Goal: Task Accomplishment & Management: Manage account settings

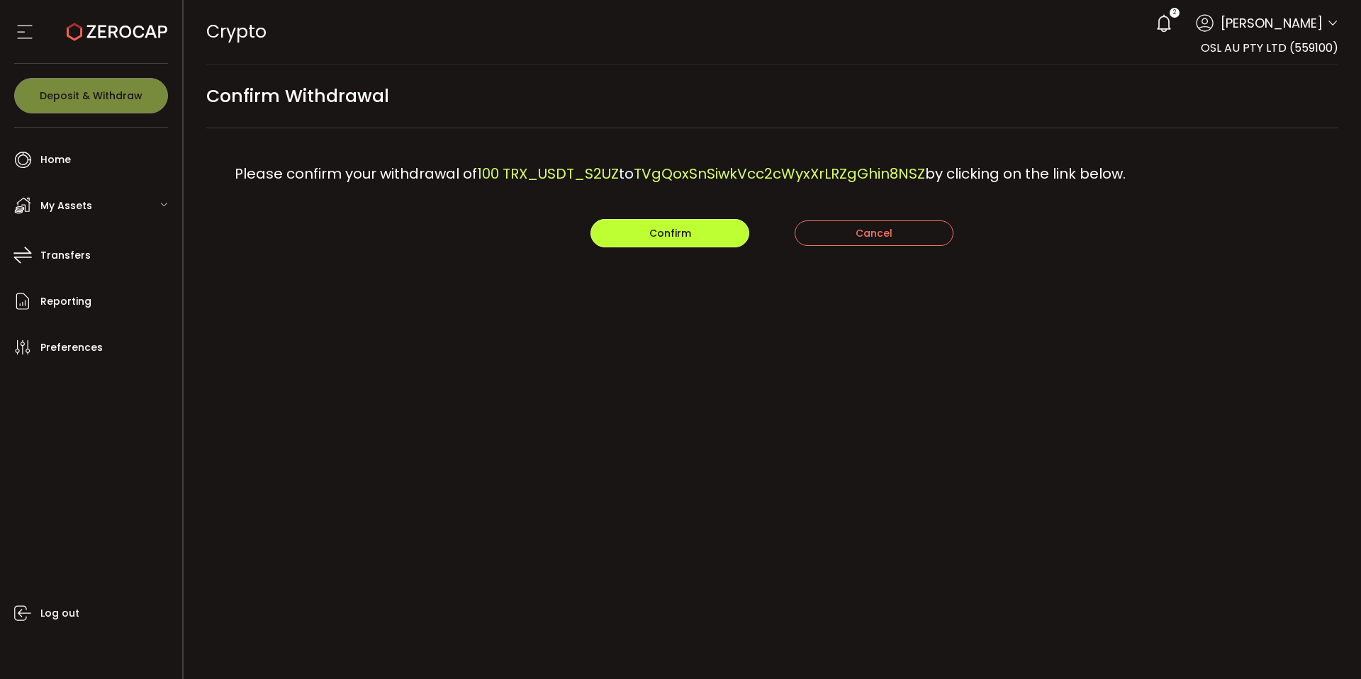
click at [681, 239] on span "Confirm" at bounding box center [670, 233] width 42 height 14
click at [485, 171] on span "710024.212606 TRX_USDT_S2UZ" at bounding box center [586, 174] width 218 height 20
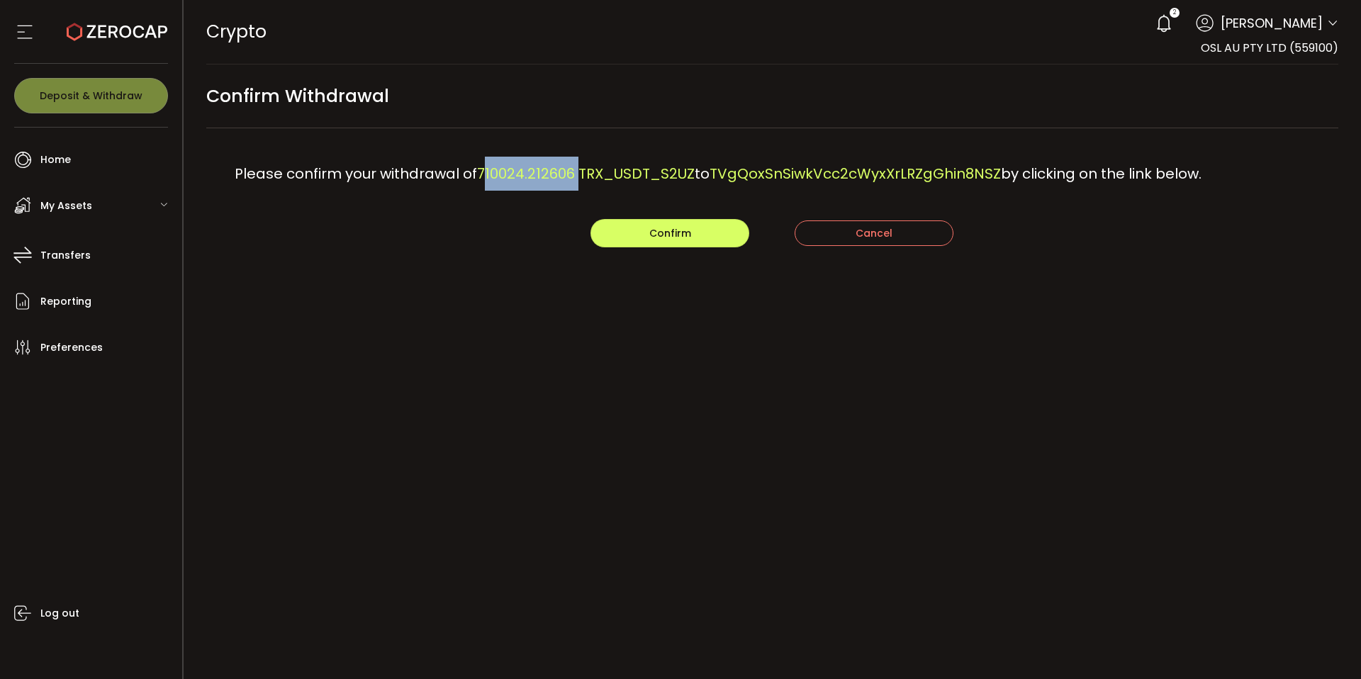
click at [485, 171] on span "710024.212606 TRX_USDT_S2UZ" at bounding box center [586, 174] width 218 height 20
copy span "710024.212606"
click at [698, 234] on button "Confirm" at bounding box center [669, 233] width 159 height 28
